Goal: Navigation & Orientation: Find specific page/section

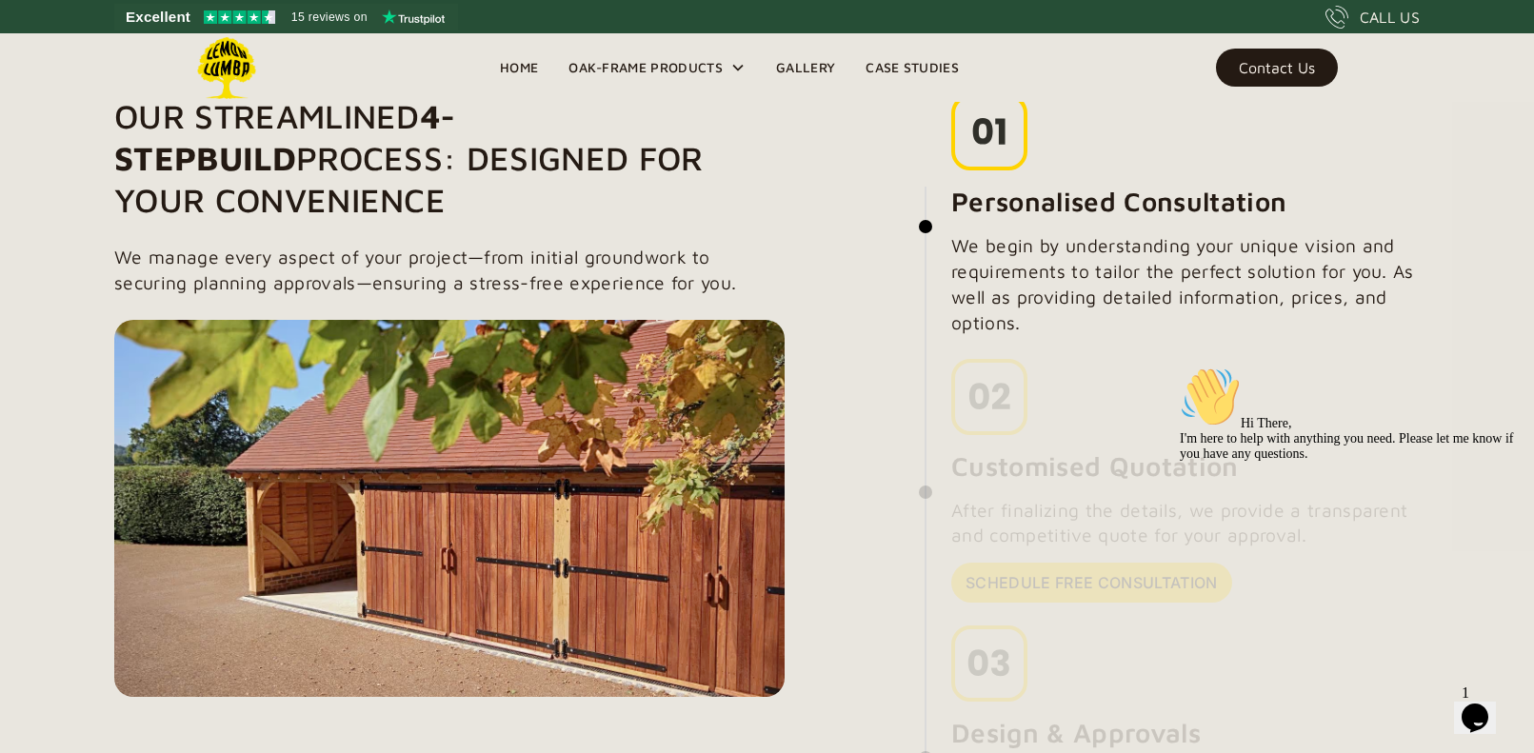
scroll to position [1459, 0]
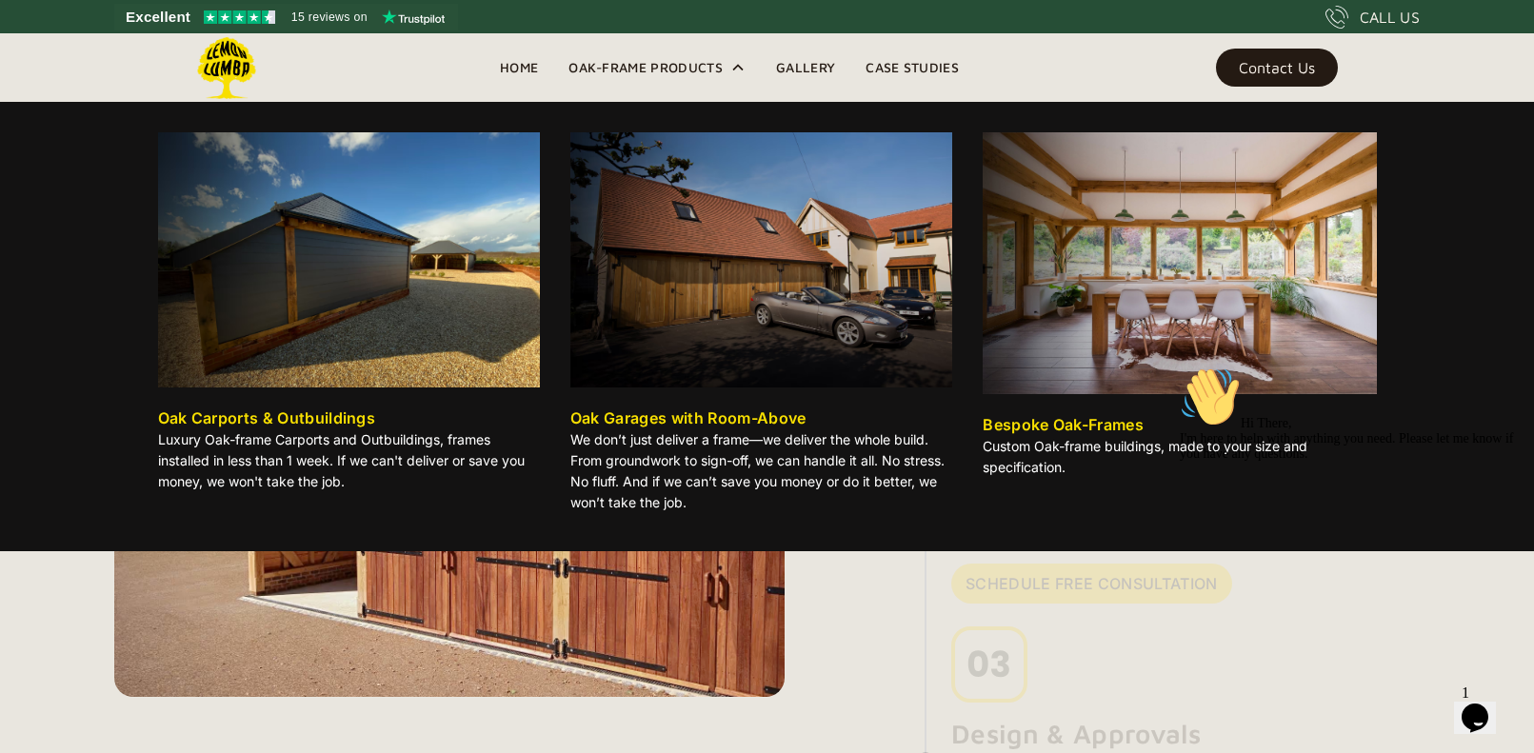
click at [490, 344] on img at bounding box center [349, 259] width 382 height 255
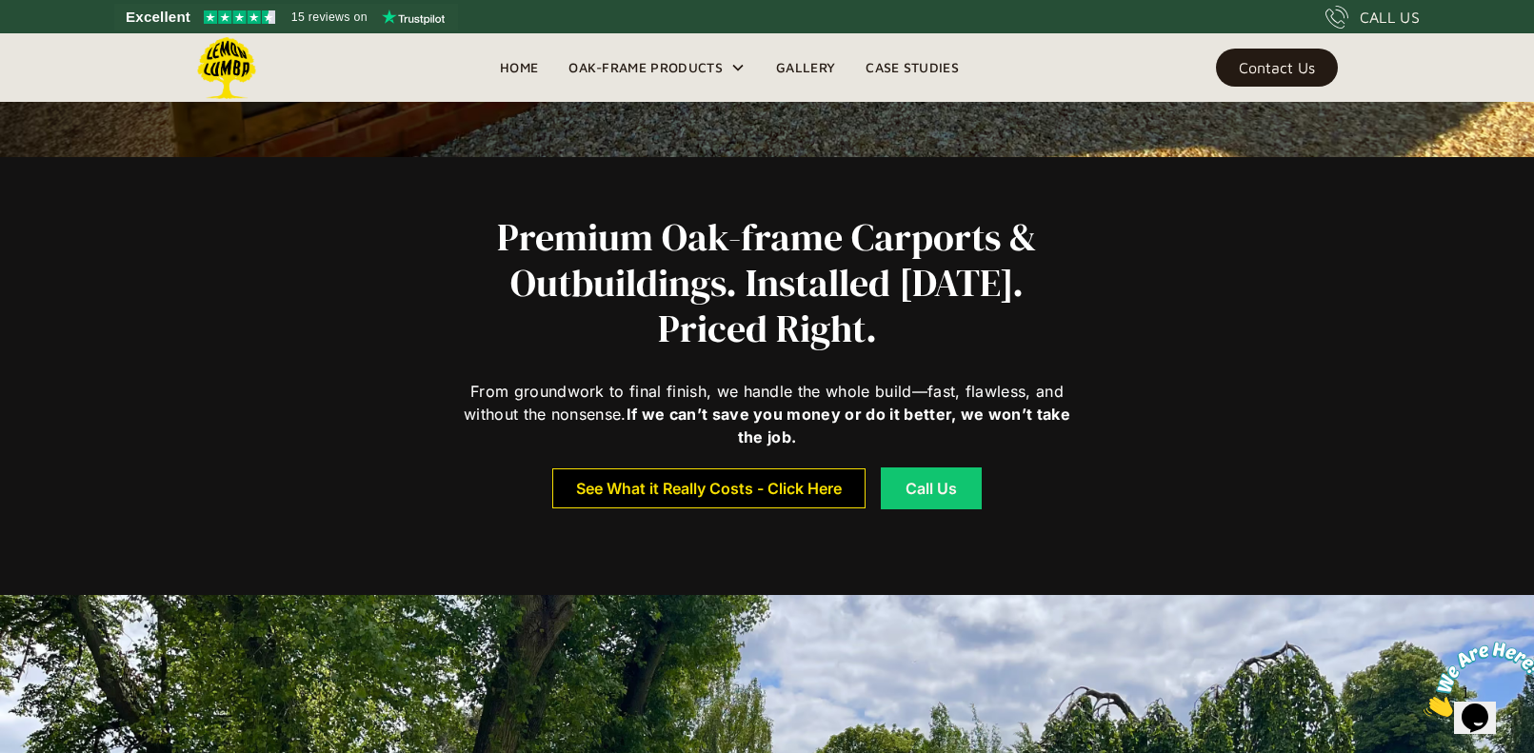
scroll to position [594, 0]
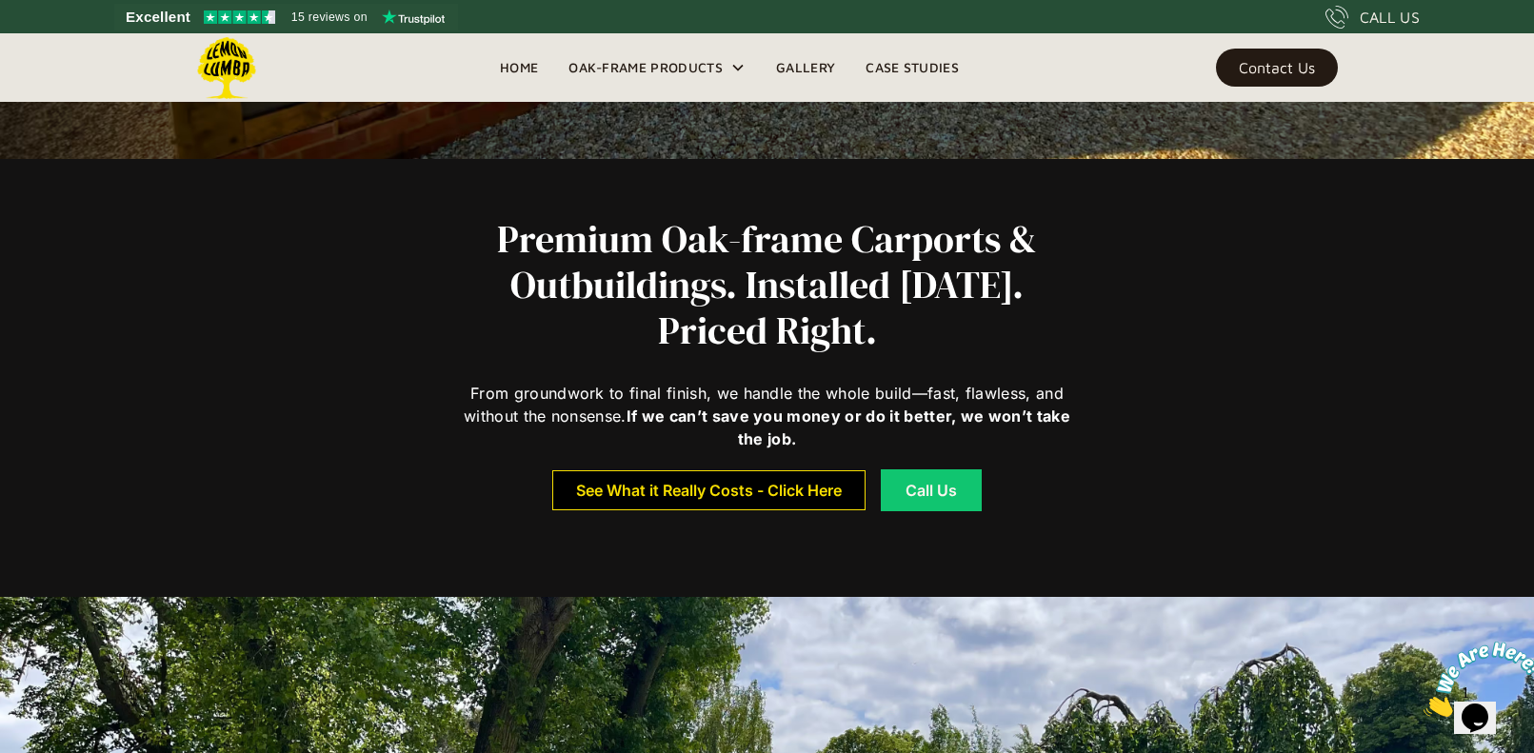
click at [626, 505] on link "See What it Really Costs - Click Here" at bounding box center [708, 490] width 313 height 40
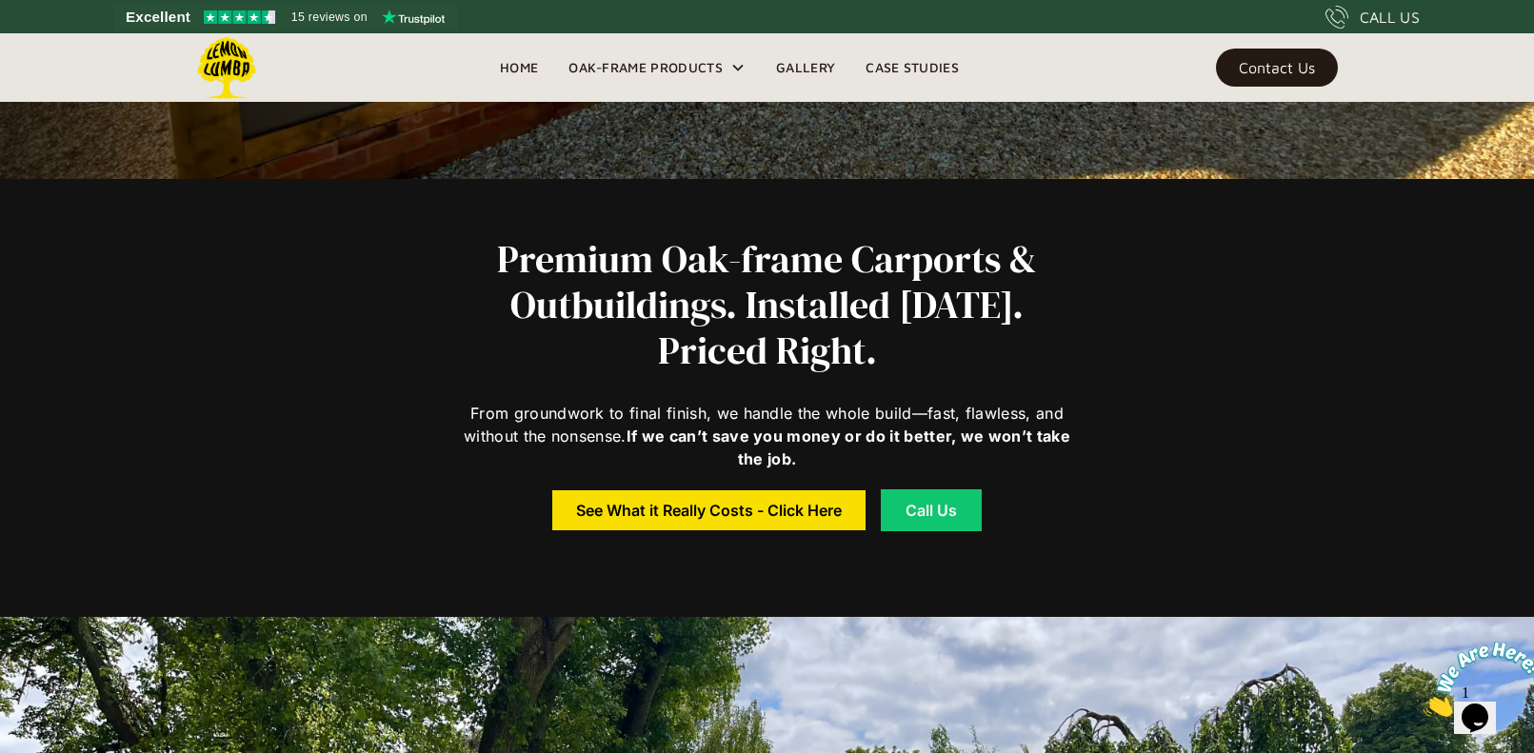
scroll to position [573, 0]
drag, startPoint x: 802, startPoint y: 52, endPoint x: 802, endPoint y: 63, distance: 10.5
click at [802, 52] on nav "Home Oak-Frame Products Oak Carports & Outbuildings Luxury Oak-frame Carports a…" at bounding box center [730, 67] width 490 height 69
click at [802, 63] on link "Gallery" at bounding box center [806, 67] width 90 height 29
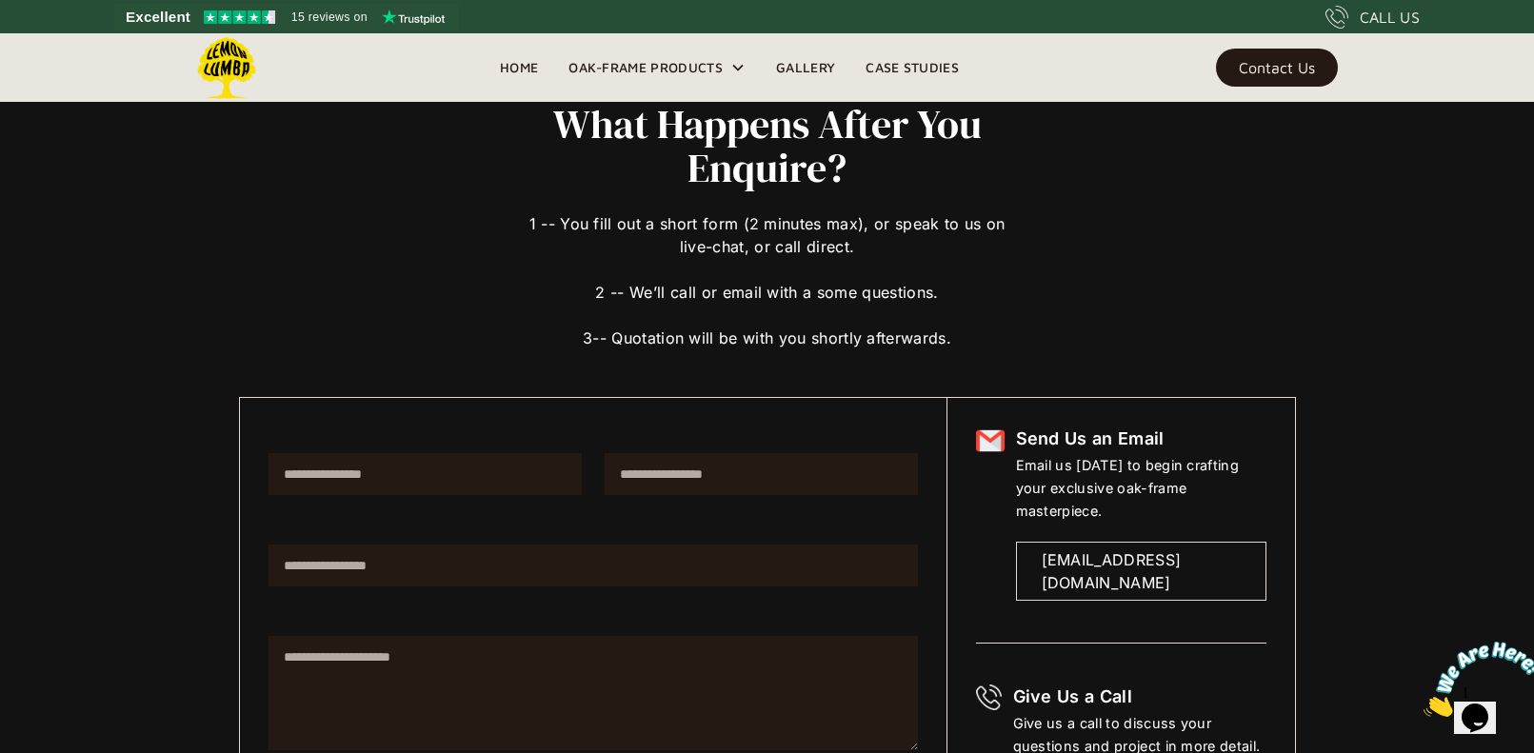
scroll to position [80, 0]
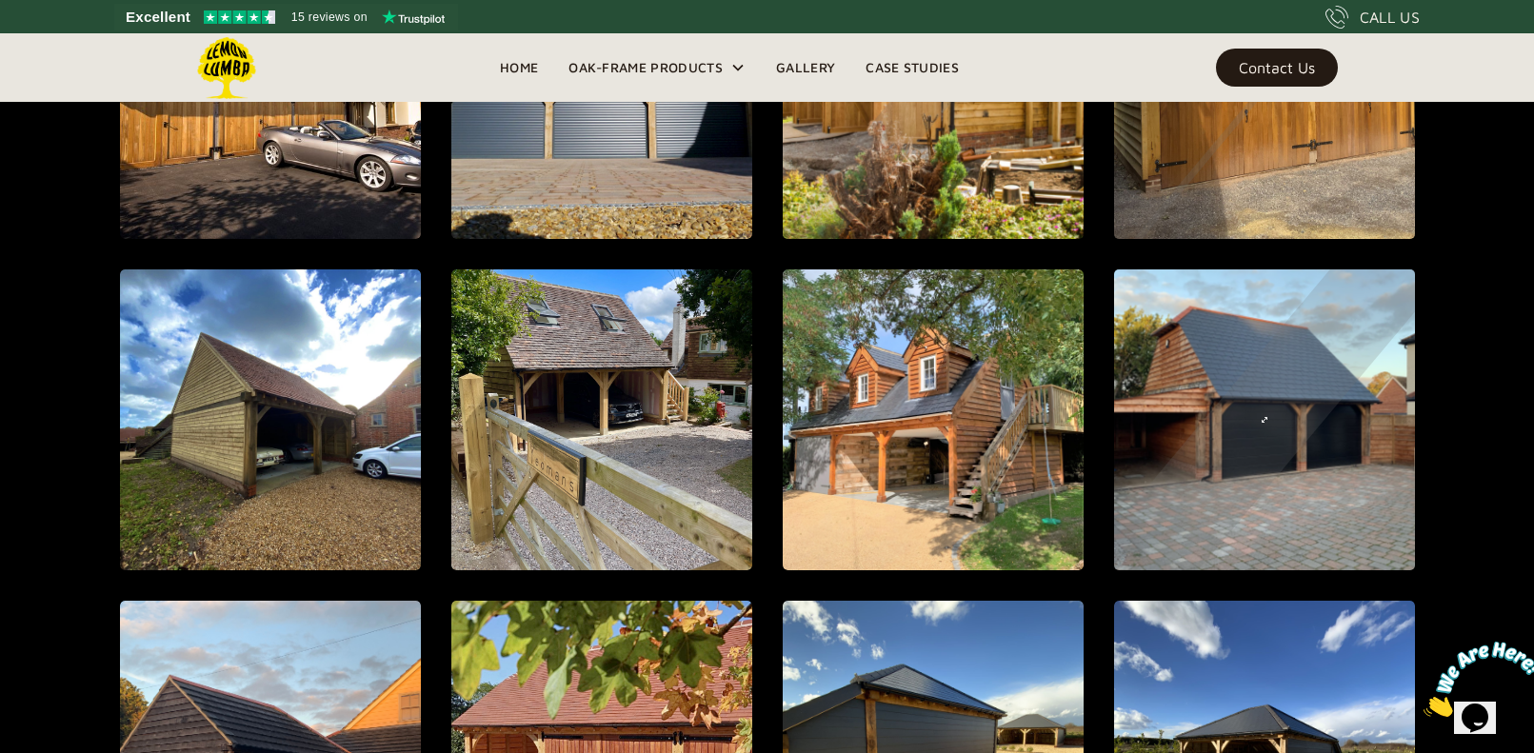
scroll to position [1615, 0]
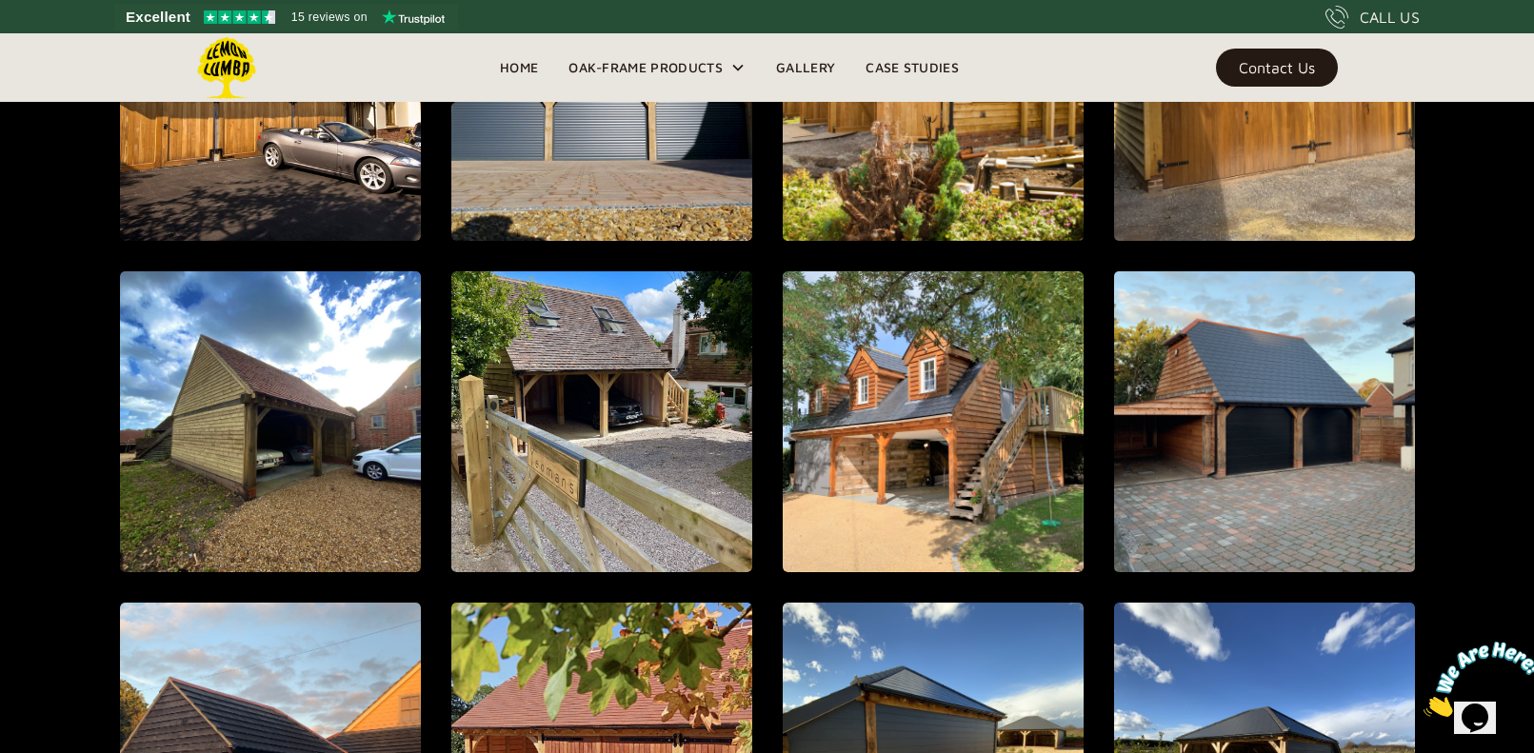
click at [1288, 74] on div "Contact Us" at bounding box center [1277, 67] width 76 height 13
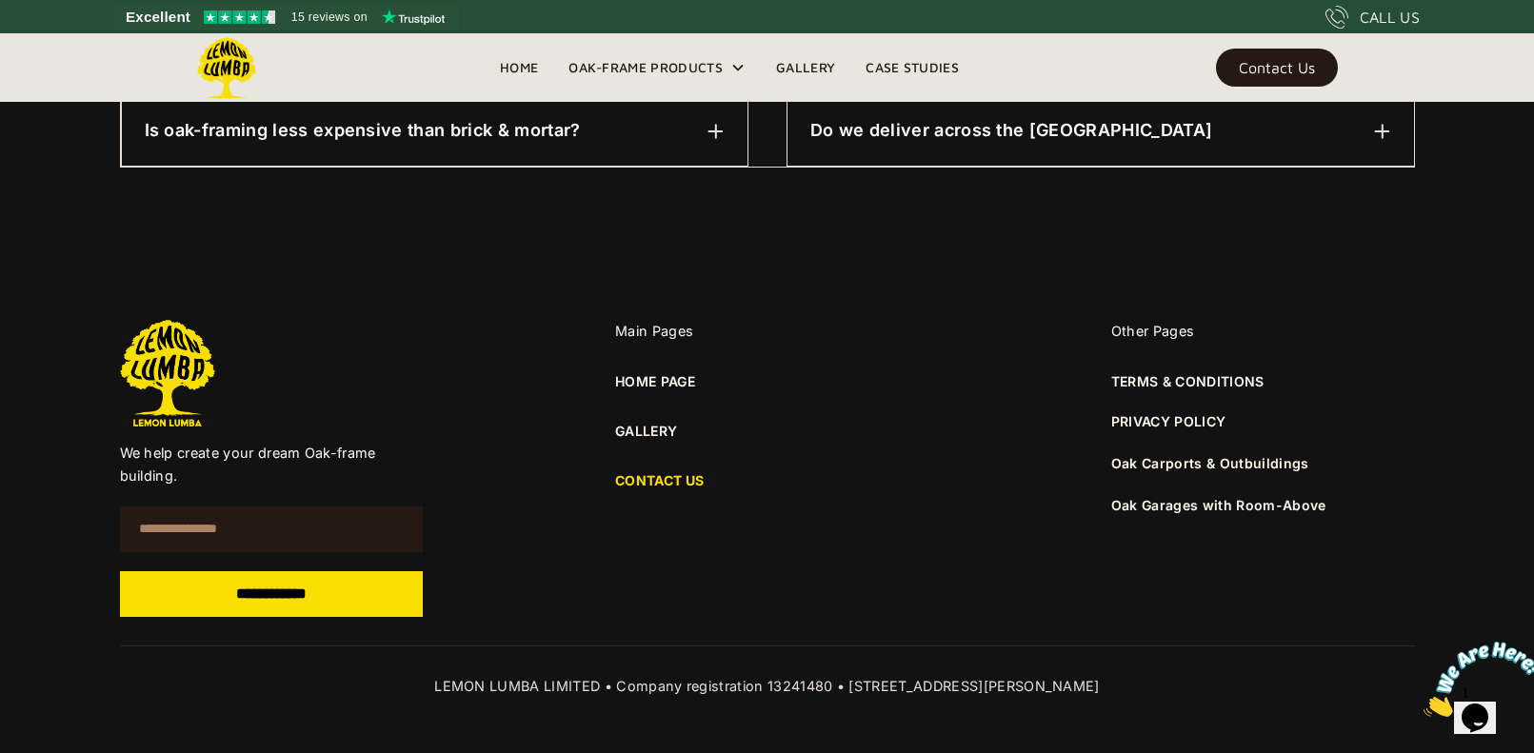
scroll to position [1340, 0]
